Goal: Information Seeking & Learning: Learn about a topic

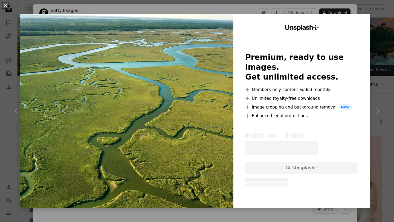
scroll to position [504, 0]
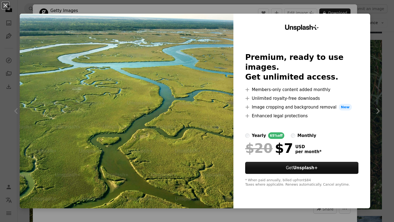
click at [387, 44] on div "An X shape Unsplash+ Premium, ready to use images. Get unlimited access. A plus…" at bounding box center [197, 111] width 394 height 222
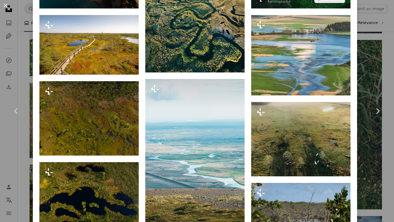
scroll to position [601, 0]
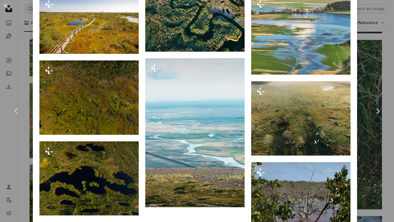
click at [374, 69] on div "An X shape Chevron left Chevron right Getty Images For Unsplash+ A heart A plus…" at bounding box center [197, 111] width 394 height 222
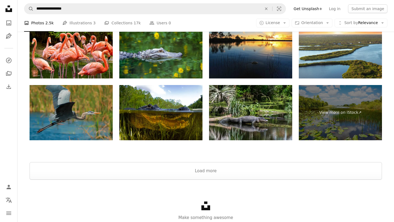
scroll to position [1077, 0]
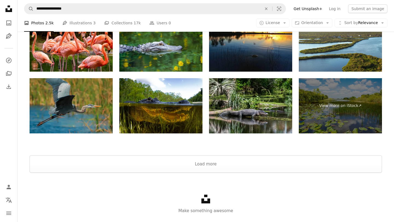
click at [243, 155] on div at bounding box center [205, 148] width 376 height 13
click at [242, 169] on button "Load more" at bounding box center [206, 163] width 352 height 17
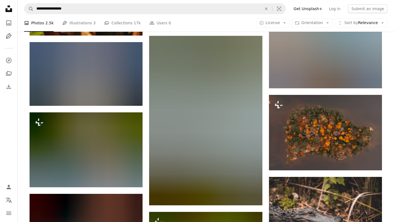
scroll to position [3708, 0]
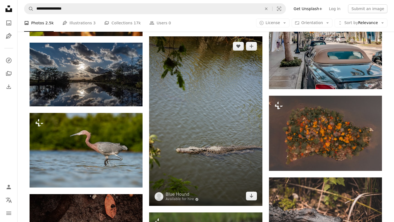
click at [228, 141] on img at bounding box center [205, 120] width 113 height 169
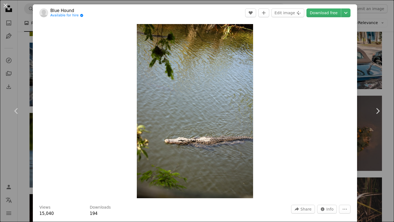
click at [380, 54] on div "An X shape Chevron left Chevron right Blue Hound Available for hire A checkmark…" at bounding box center [197, 111] width 394 height 222
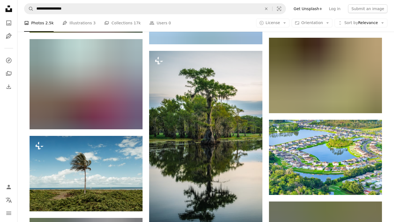
scroll to position [5505, 0]
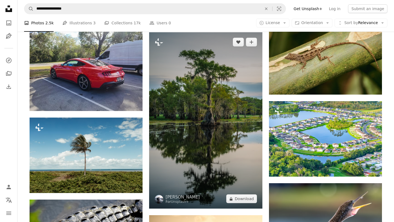
click at [210, 103] on img at bounding box center [205, 120] width 113 height 176
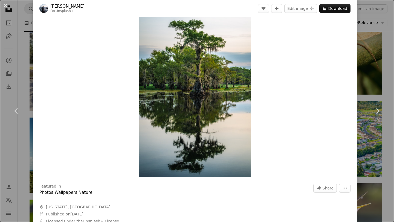
scroll to position [32, 0]
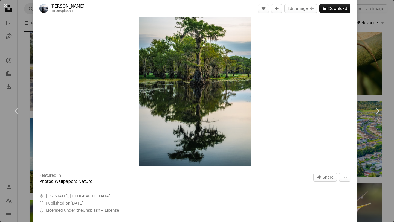
click at [371, 67] on div "An X shape Chevron left Chevron right [PERSON_NAME] For Unsplash+ A heart A plu…" at bounding box center [197, 111] width 394 height 222
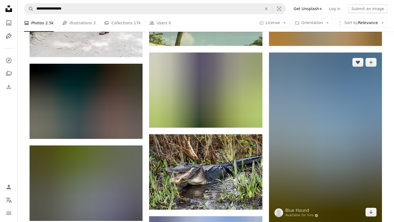
scroll to position [6002, 0]
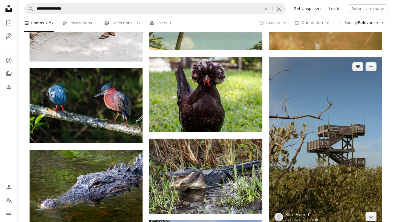
click at [339, 168] on img at bounding box center [325, 141] width 113 height 169
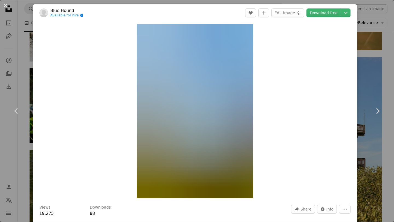
scroll to position [45, 0]
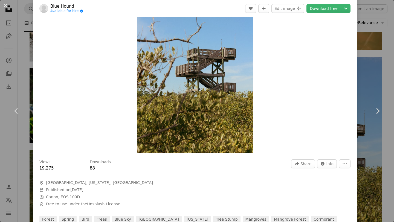
click at [378, 149] on div "An X shape Chevron left Chevron right Blue Hound Available for hire A checkmark…" at bounding box center [197, 111] width 394 height 222
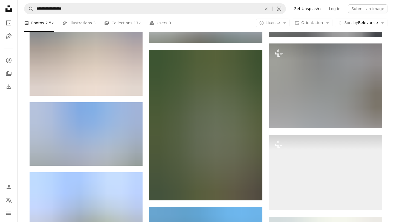
scroll to position [6438, 0]
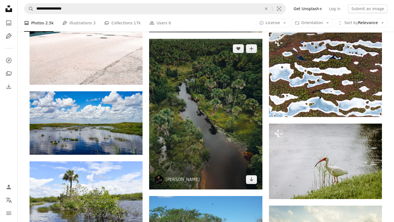
click at [240, 148] on img at bounding box center [205, 114] width 113 height 151
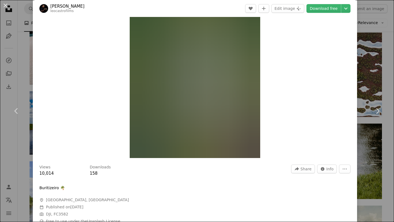
scroll to position [41, 0]
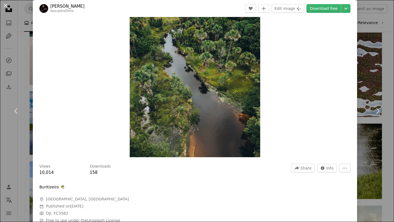
click at [383, 62] on div "An X shape Chevron left Chevron right [PERSON_NAME] leocastrofilms A heart A pl…" at bounding box center [197, 111] width 394 height 222
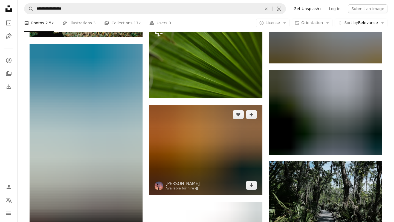
scroll to position [7319, 0]
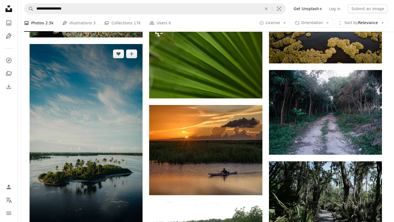
click at [104, 115] on img at bounding box center [86, 144] width 113 height 201
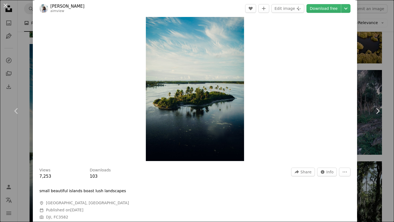
scroll to position [46, 0]
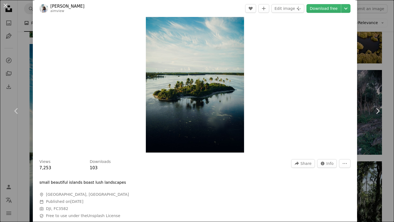
click at [383, 60] on div "An X shape Chevron left Chevron right Aaim [PERSON_NAME] aimview A heart A plus…" at bounding box center [197, 111] width 394 height 222
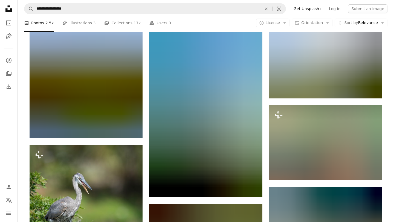
scroll to position [10242, 0]
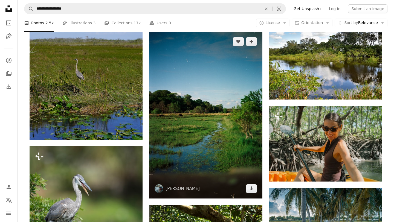
click at [215, 148] on img at bounding box center [205, 115] width 113 height 166
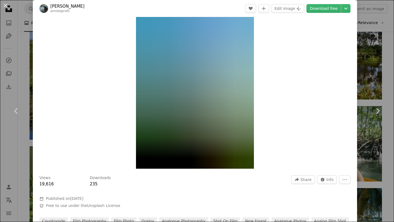
scroll to position [31, 0]
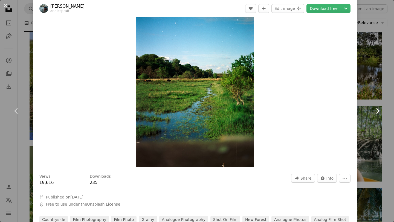
click at [368, 115] on link "Chevron right" at bounding box center [377, 111] width 33 height 52
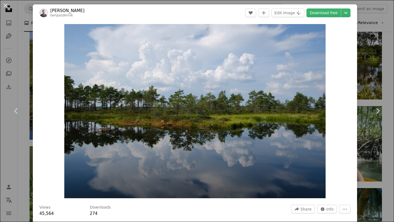
click at [377, 69] on div "An X shape Chevron left Chevron right [PERSON_NAME] benpazdernik A heart A plus…" at bounding box center [197, 111] width 394 height 222
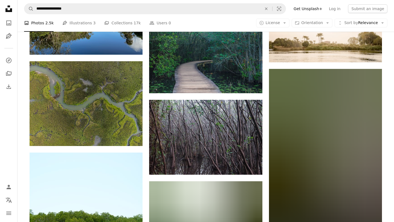
scroll to position [11450, 0]
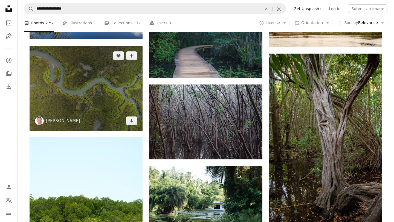
click at [115, 110] on img at bounding box center [86, 88] width 113 height 85
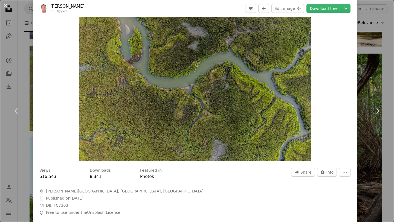
scroll to position [37, 0]
click at [379, 61] on div "An X shape Chevron left Chevron right [PERSON_NAME] mattgyver A heart A plus si…" at bounding box center [197, 111] width 394 height 222
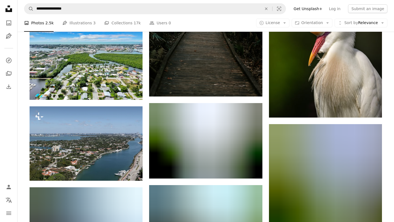
scroll to position [12410, 0]
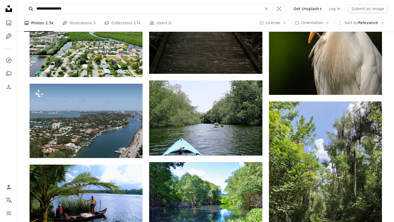
drag, startPoint x: 78, startPoint y: 6, endPoint x: 26, endPoint y: 6, distance: 52.2
click at [26, 6] on form "**********" at bounding box center [155, 8] width 262 height 11
type input "**********"
click button "A magnifying glass" at bounding box center [28, 9] width 9 height 10
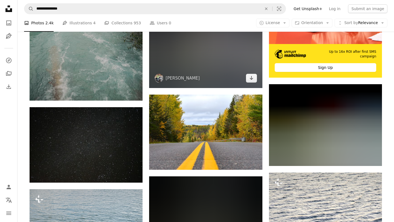
scroll to position [235, 0]
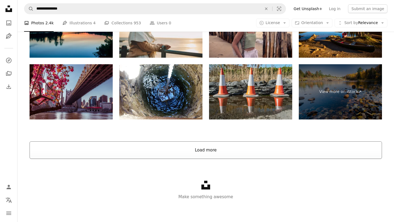
click at [171, 152] on button "Load more" at bounding box center [206, 149] width 352 height 17
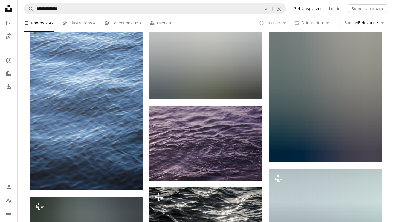
scroll to position [2847, 0]
